Goal: Find specific page/section: Find specific page/section

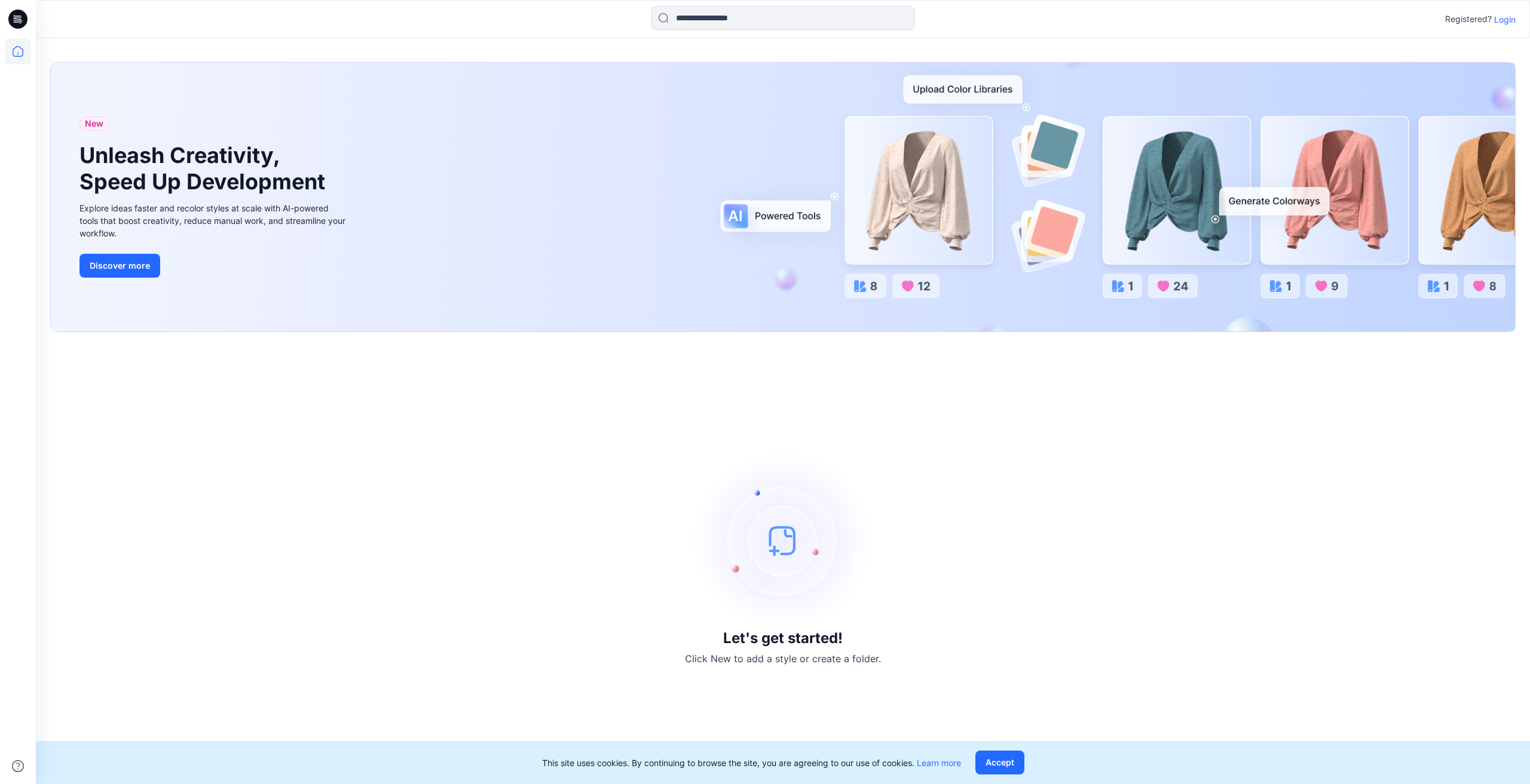
click at [1511, 17] on p "Login" at bounding box center [1504, 19] width 22 height 13
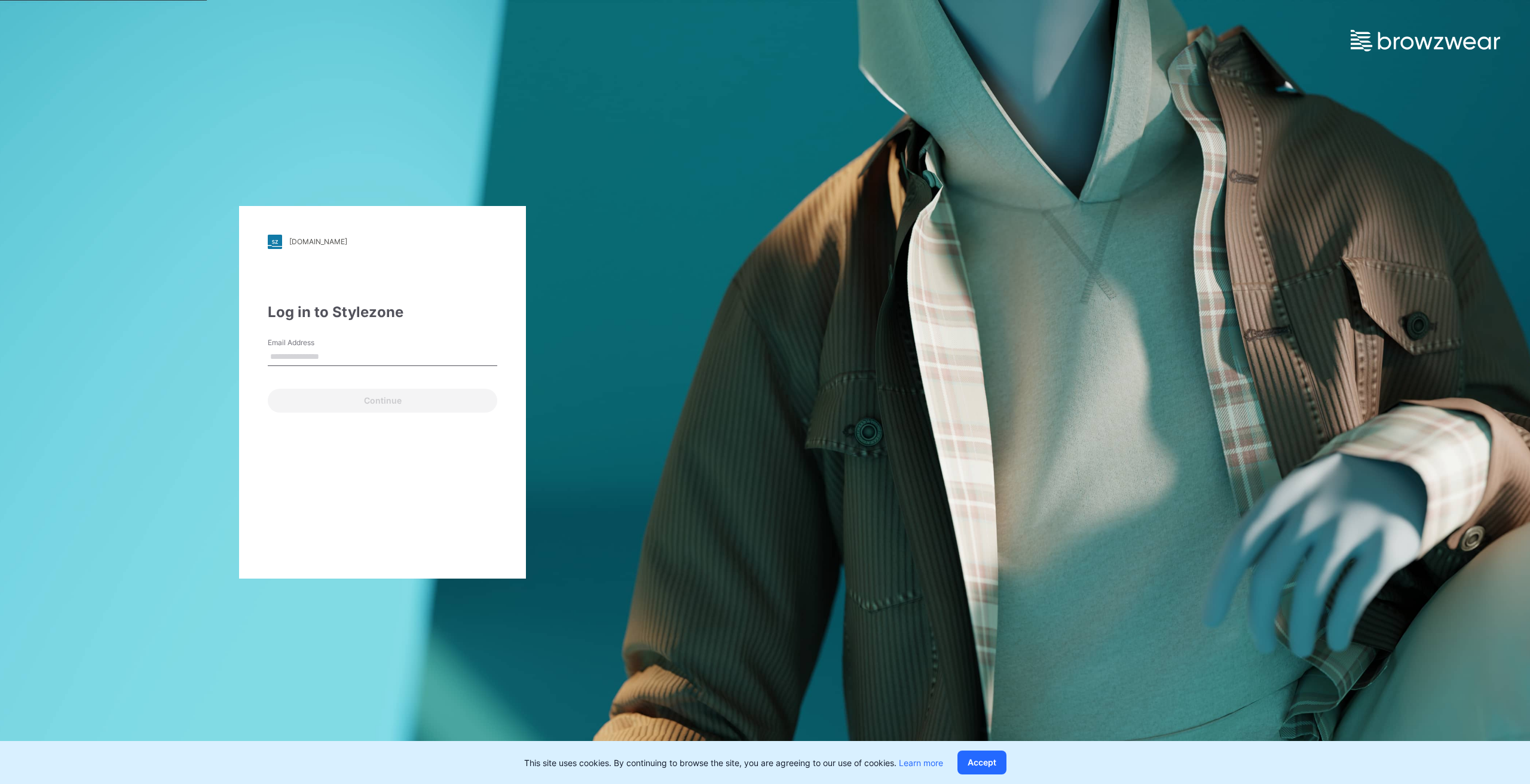
type input "**********"
click at [378, 396] on button "Continue" at bounding box center [382, 401] width 229 height 24
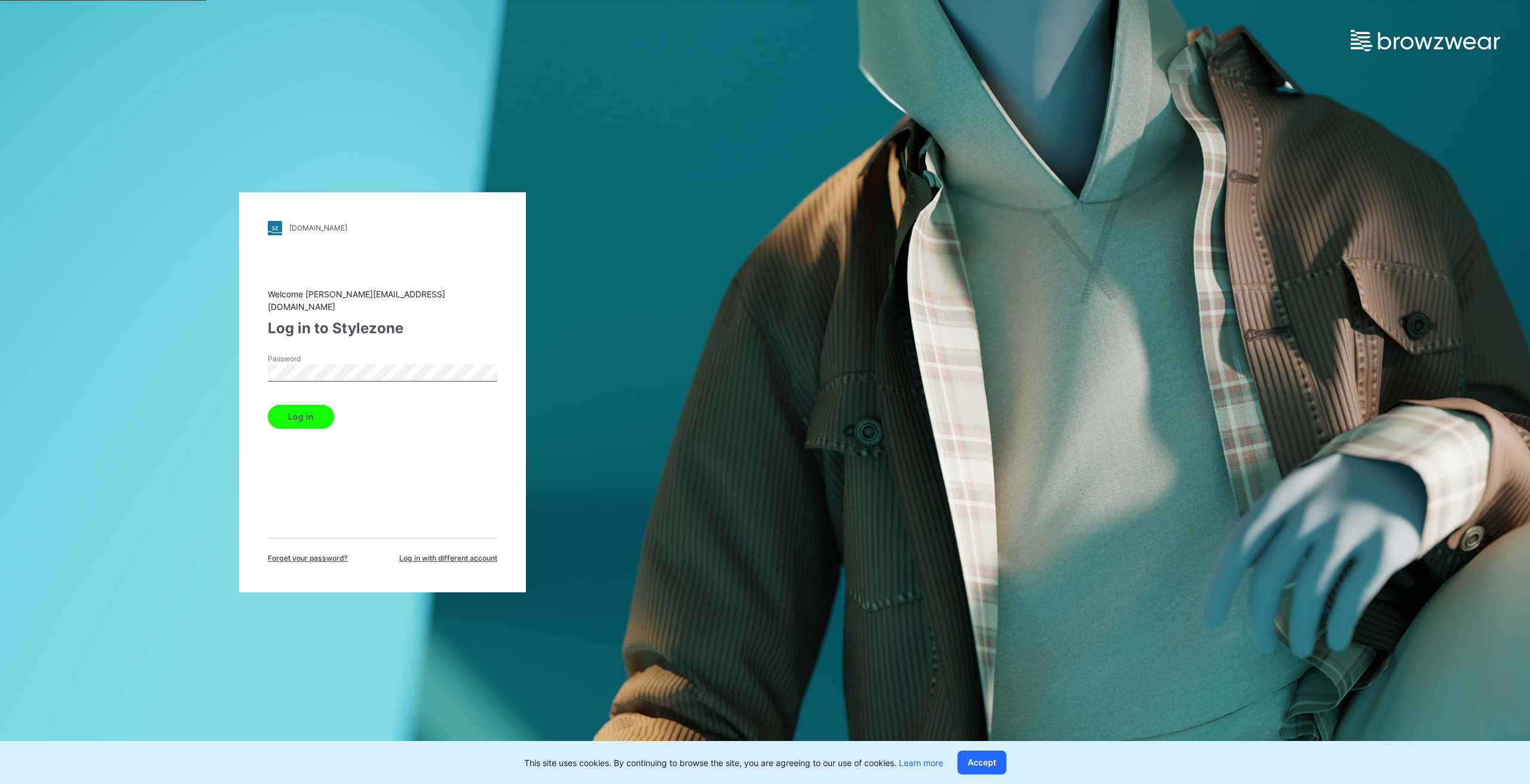
click at [318, 407] on button "Log in" at bounding box center [300, 417] width 67 height 24
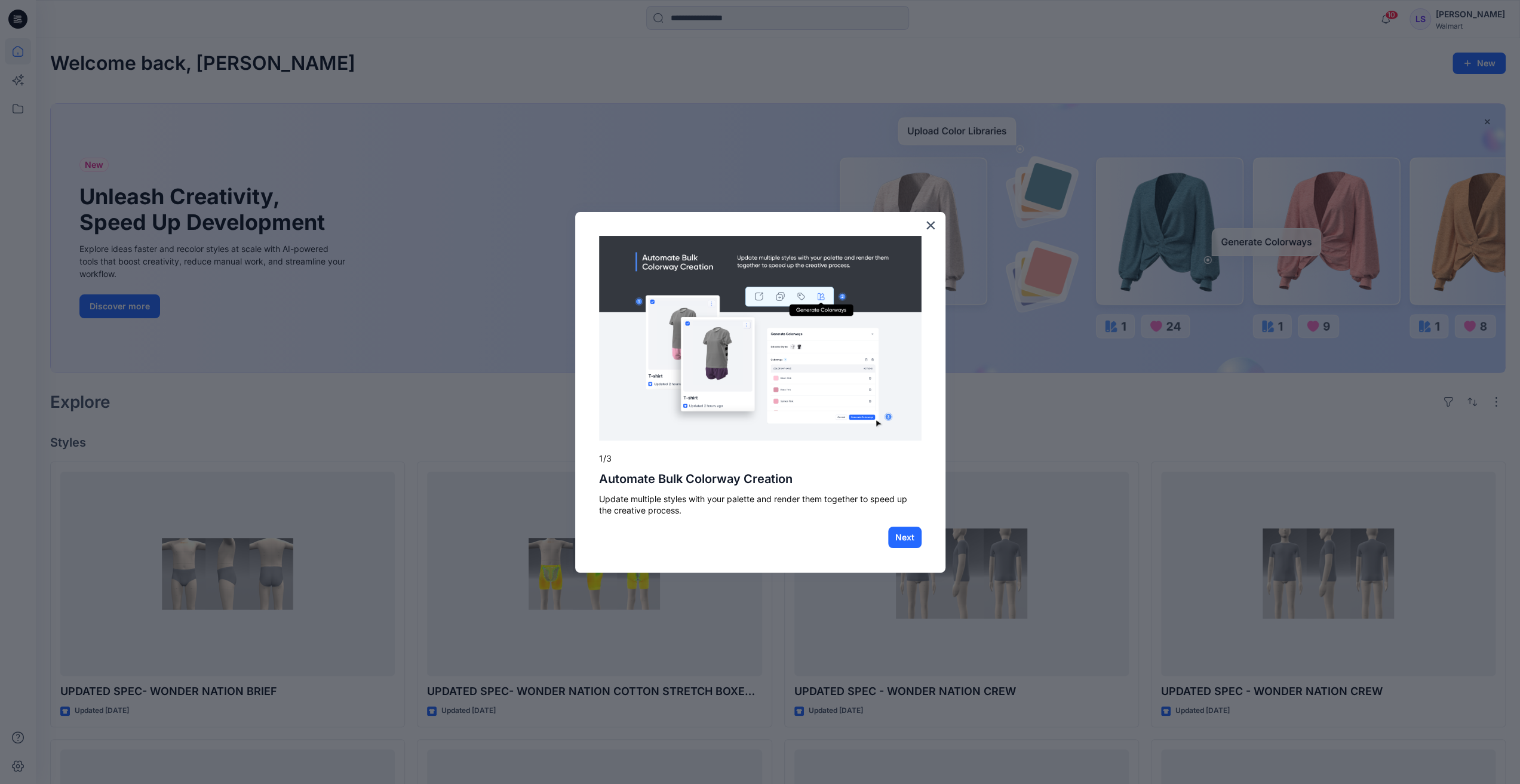
click at [922, 221] on div "× 1/3 Automate Bulk Colorway Creation Update multiple styles with your palette …" at bounding box center [760, 392] width 370 height 361
click at [934, 224] on button "×" at bounding box center [930, 225] width 11 height 19
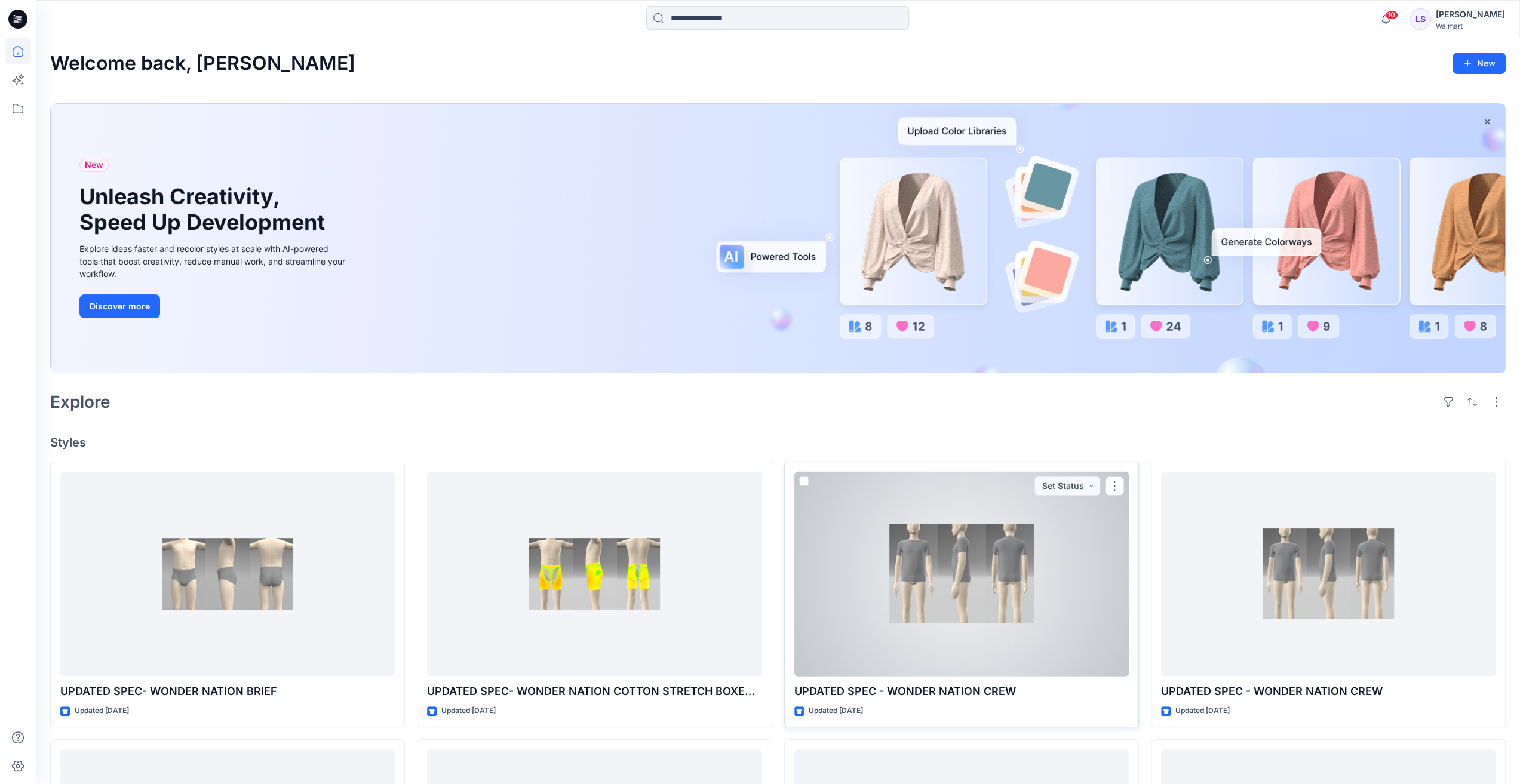
click at [941, 596] on div at bounding box center [962, 574] width 334 height 205
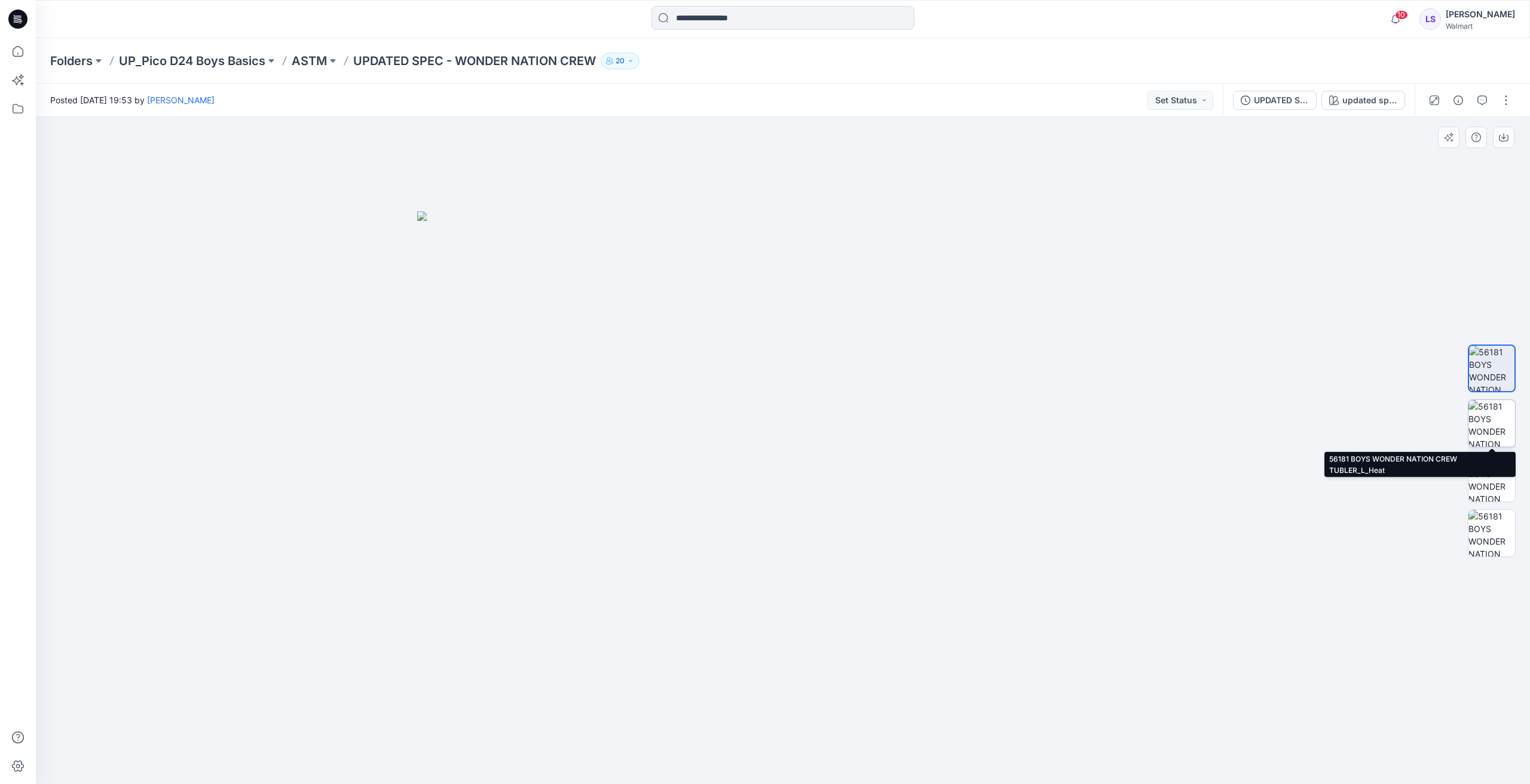
click at [1489, 420] on img at bounding box center [1491, 423] width 47 height 47
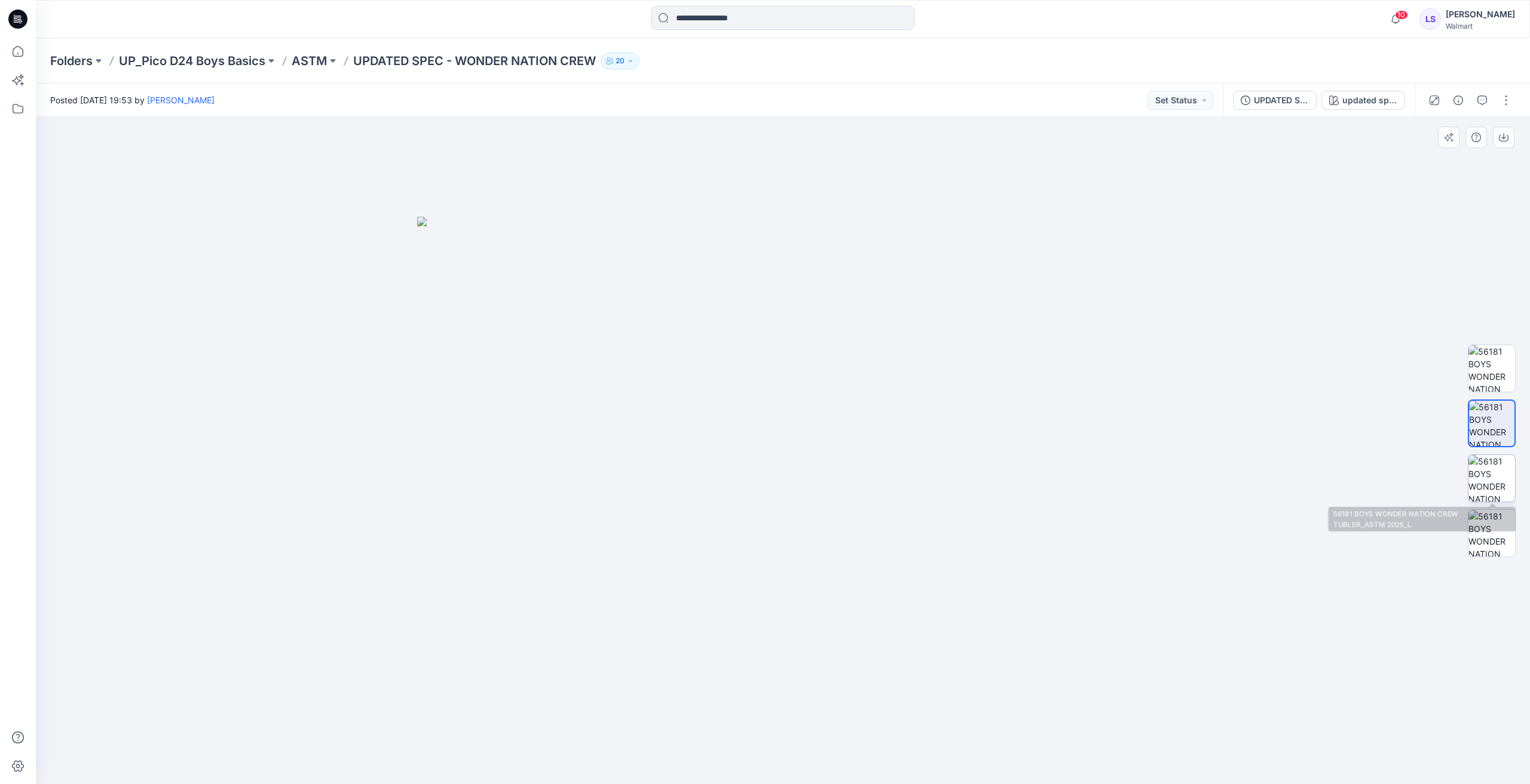
click at [1482, 460] on img at bounding box center [1491, 478] width 47 height 47
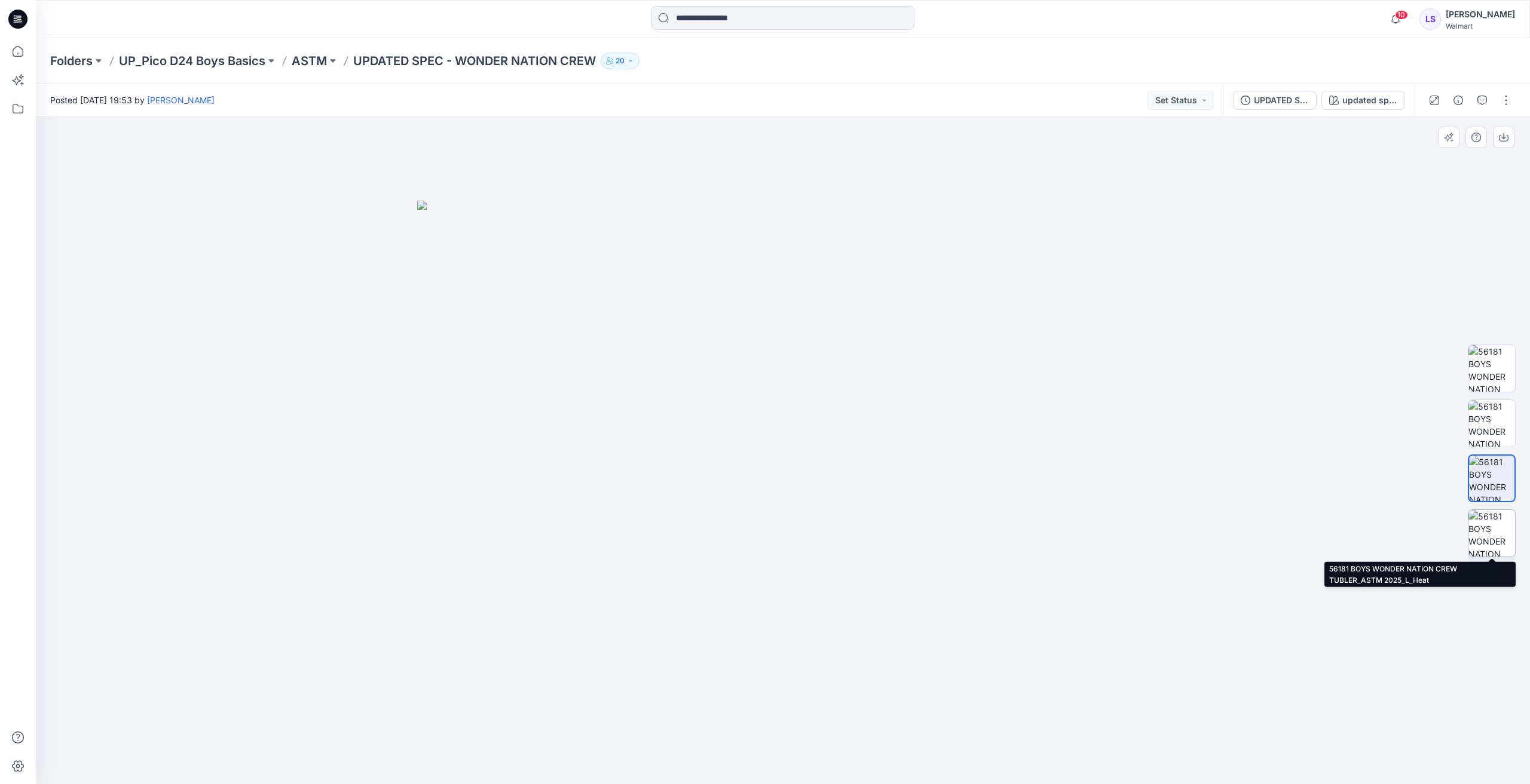
click at [1504, 540] on img at bounding box center [1491, 533] width 47 height 47
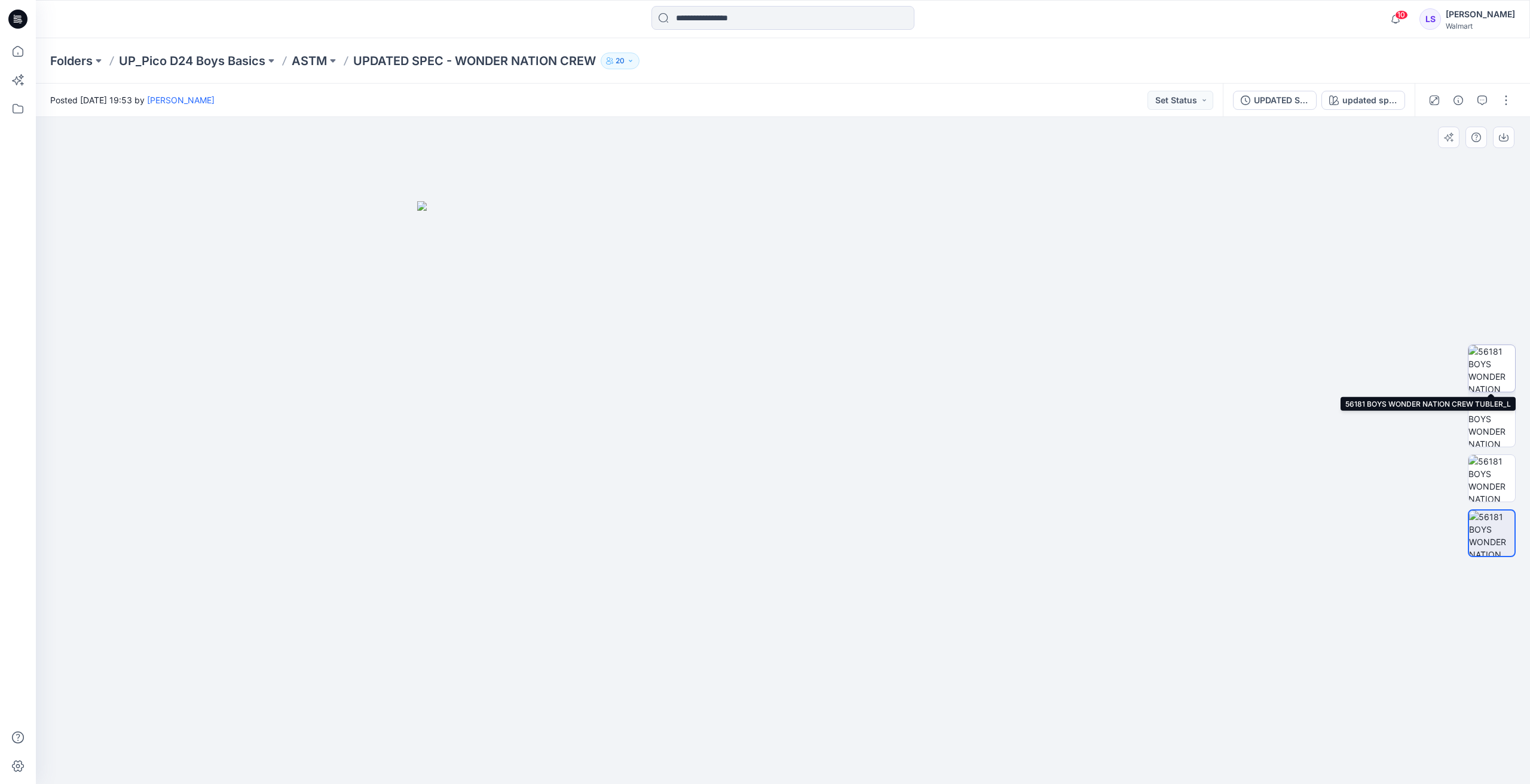
click at [1504, 353] on img at bounding box center [1491, 368] width 47 height 47
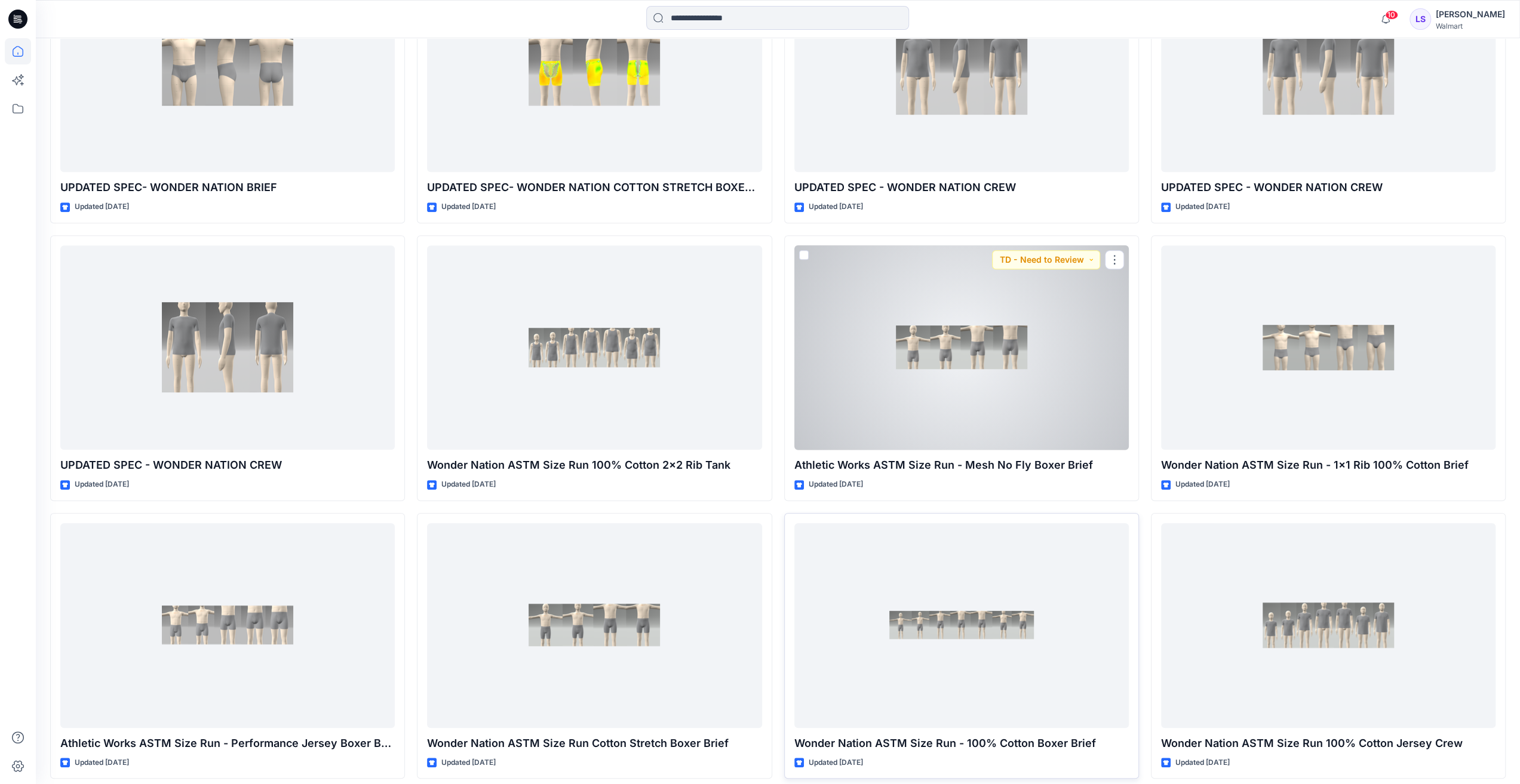
scroll to position [555, 0]
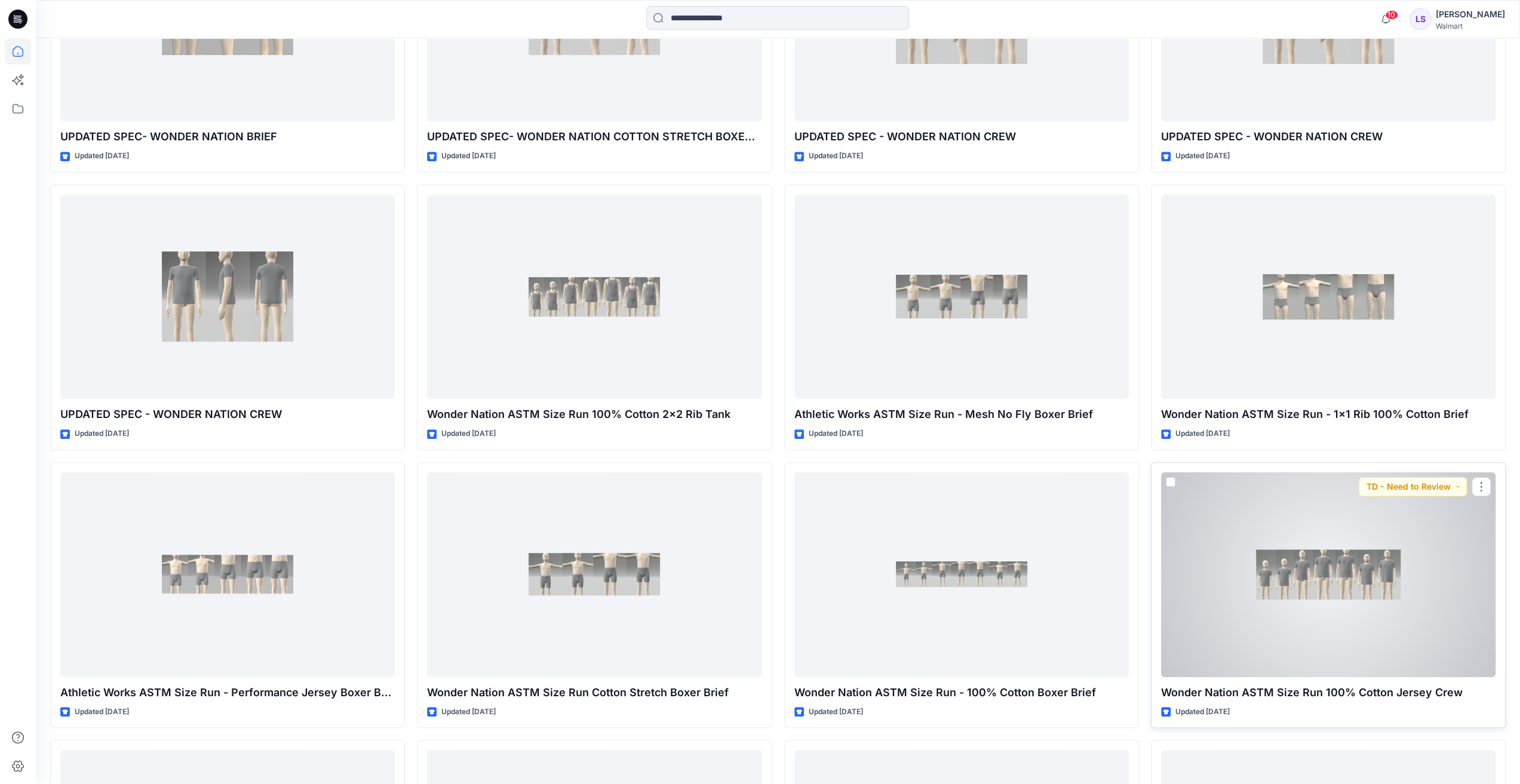
click at [1374, 558] on div at bounding box center [1328, 575] width 334 height 205
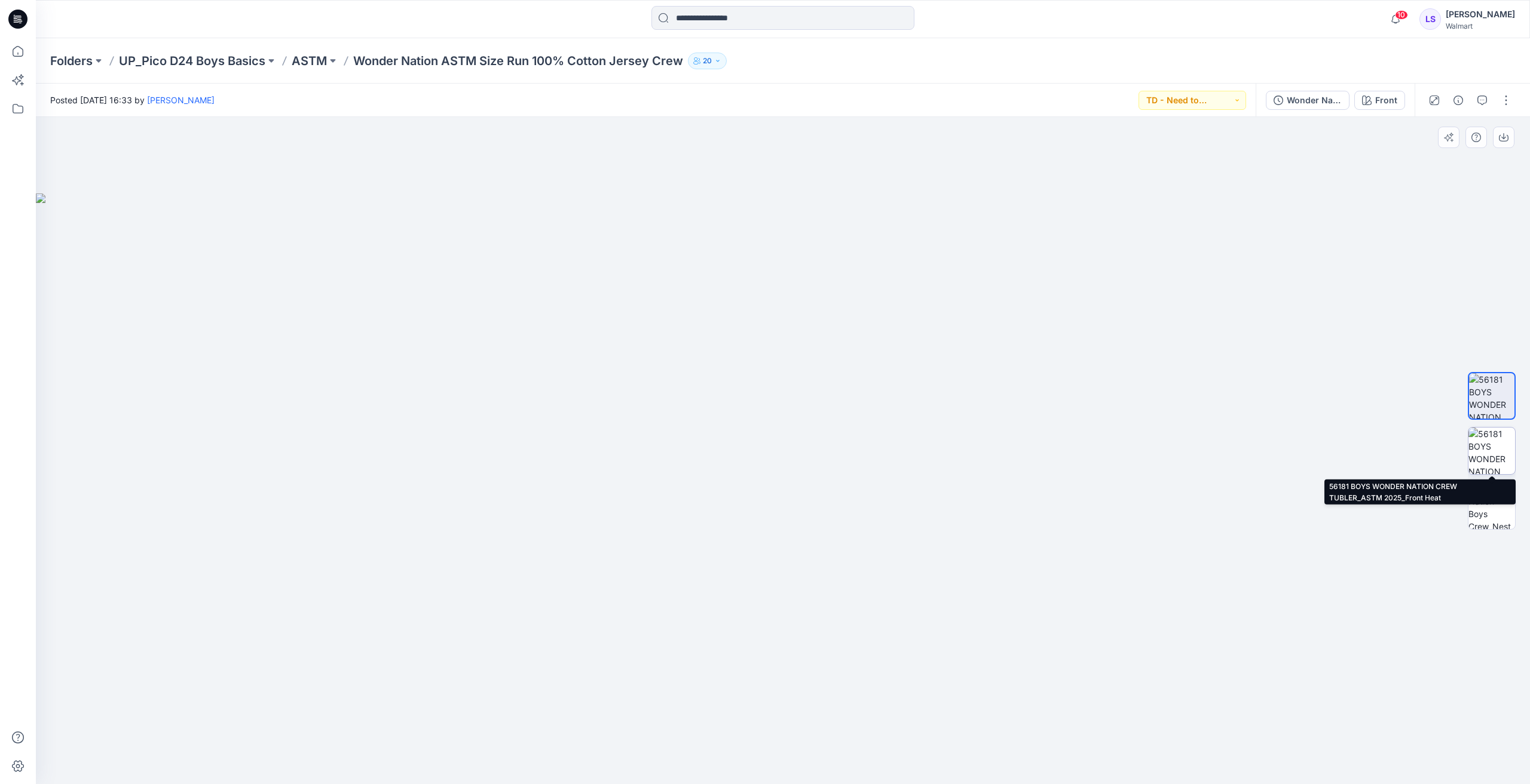
click at [1502, 444] on img at bounding box center [1491, 451] width 47 height 47
drag, startPoint x: 1398, startPoint y: 473, endPoint x: 1165, endPoint y: 486, distance: 233.4
click at [1165, 486] on img at bounding box center [782, 487] width 1494 height 594
click at [1211, 350] on img at bounding box center [782, 487] width 1494 height 594
click at [1216, 421] on img at bounding box center [782, 487] width 1494 height 594
